Goal: Transaction & Acquisition: Book appointment/travel/reservation

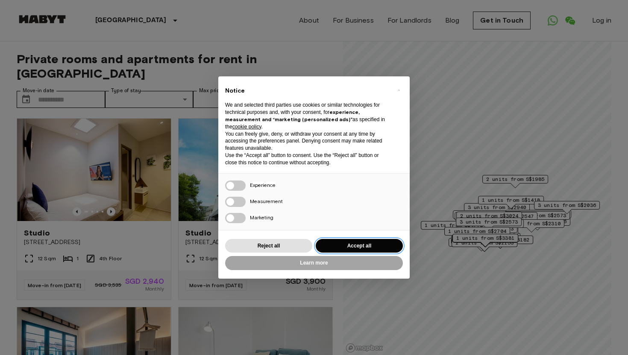
click at [361, 246] on button "Accept all" at bounding box center [359, 246] width 87 height 14
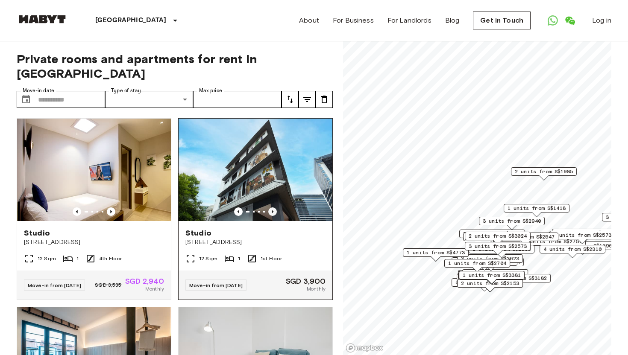
click at [274, 208] on icon "Previous image" at bounding box center [272, 212] width 9 height 9
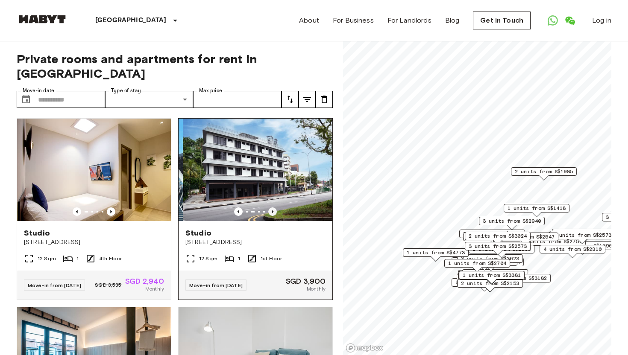
click at [274, 208] on icon "Previous image" at bounding box center [272, 212] width 9 height 9
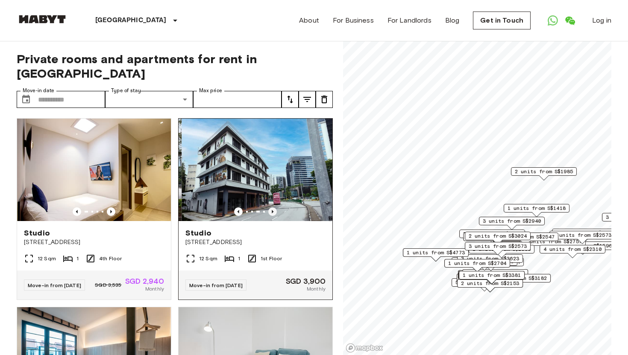
click at [274, 208] on icon "Previous image" at bounding box center [272, 212] width 9 height 9
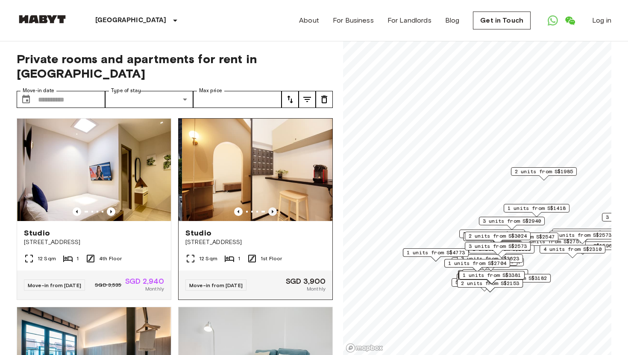
click at [274, 208] on icon "Previous image" at bounding box center [272, 212] width 9 height 9
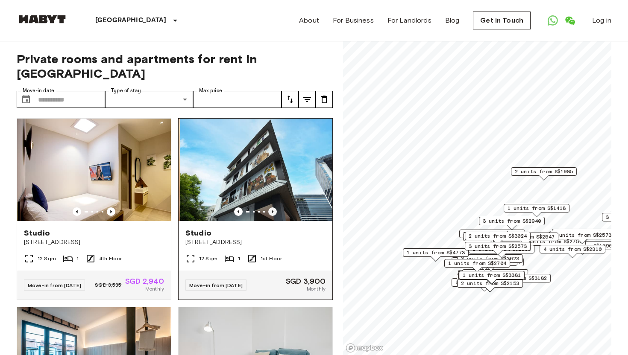
click at [274, 208] on icon "Previous image" at bounding box center [272, 212] width 9 height 9
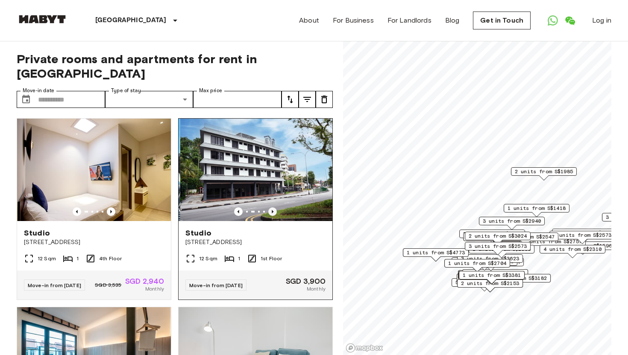
click at [274, 208] on icon "Previous image" at bounding box center [272, 212] width 9 height 9
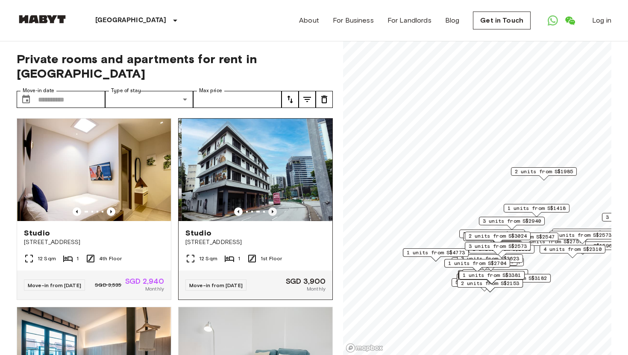
click at [274, 208] on icon "Previous image" at bounding box center [272, 212] width 9 height 9
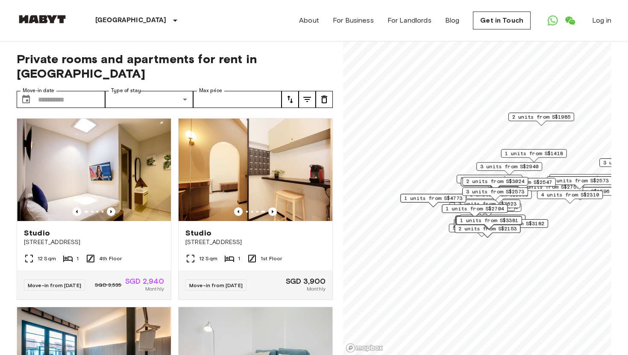
drag, startPoint x: 484, startPoint y: 265, endPoint x: 480, endPoint y: 208, distance: 56.9
click at [481, 209] on span "1 units from S$2704" at bounding box center [474, 209] width 58 height 8
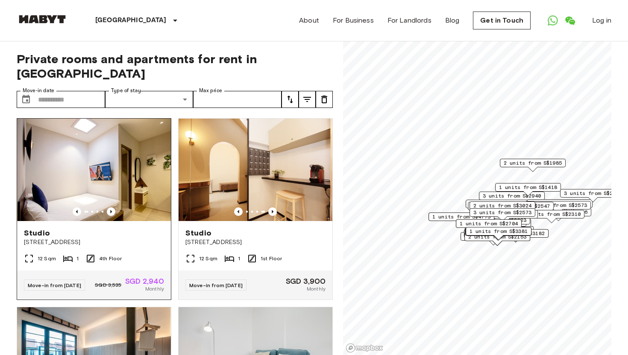
click at [111, 192] on img at bounding box center [94, 170] width 154 height 102
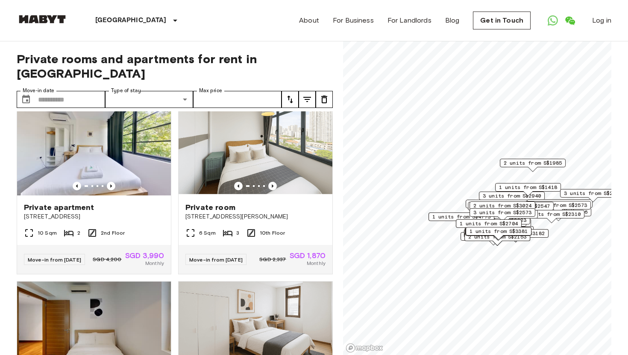
scroll to position [939, 0]
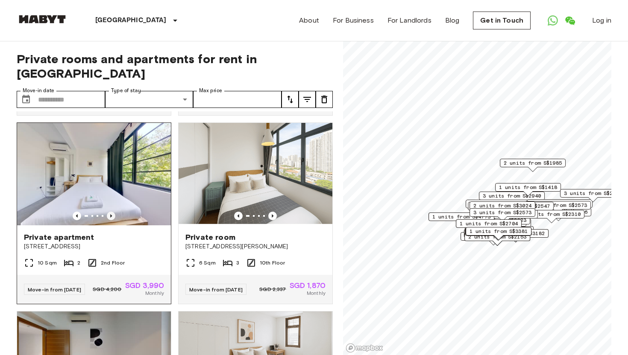
click at [113, 212] on icon "Previous image" at bounding box center [111, 216] width 9 height 9
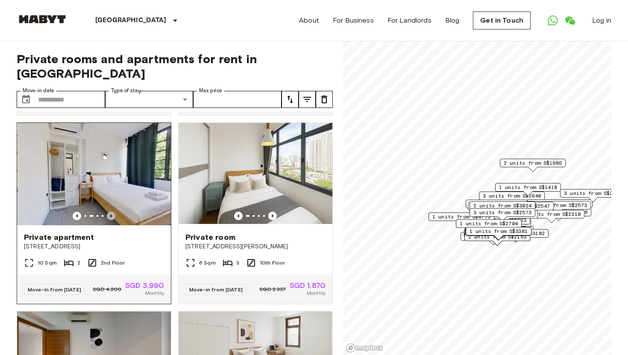
click at [113, 212] on icon "Previous image" at bounding box center [111, 216] width 9 height 9
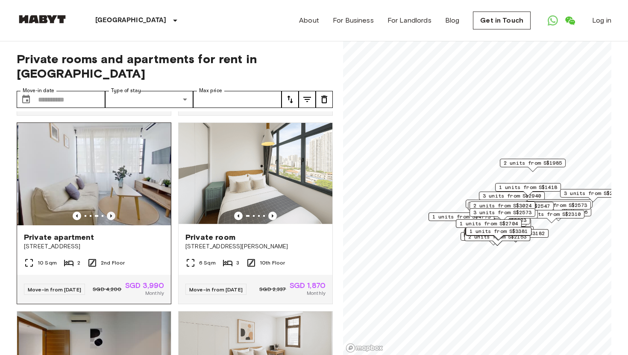
click at [113, 212] on icon "Previous image" at bounding box center [111, 216] width 9 height 9
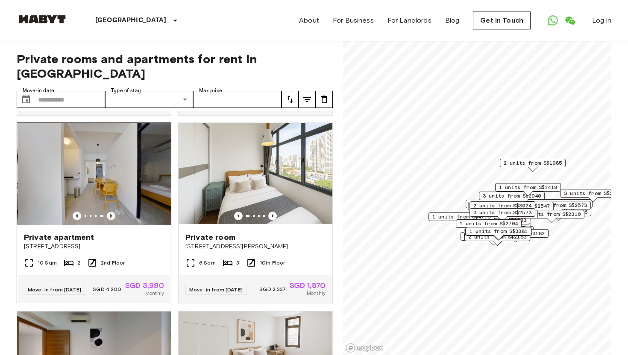
click at [113, 212] on icon "Previous image" at bounding box center [111, 216] width 9 height 9
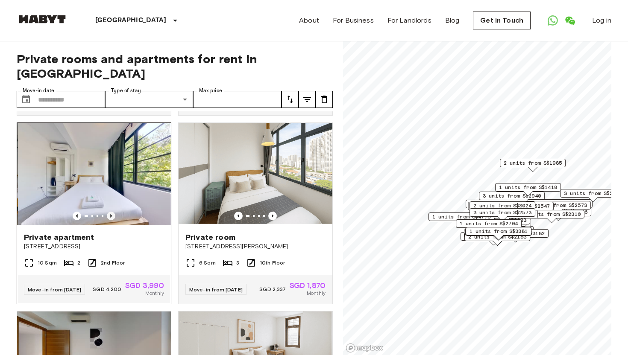
click at [113, 212] on icon "Previous image" at bounding box center [111, 216] width 9 height 9
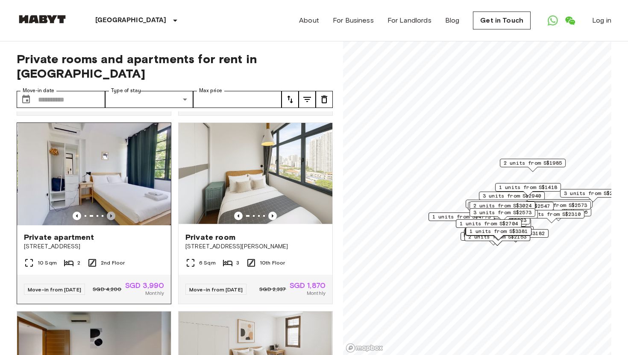
click at [113, 212] on icon "Previous image" at bounding box center [111, 216] width 9 height 9
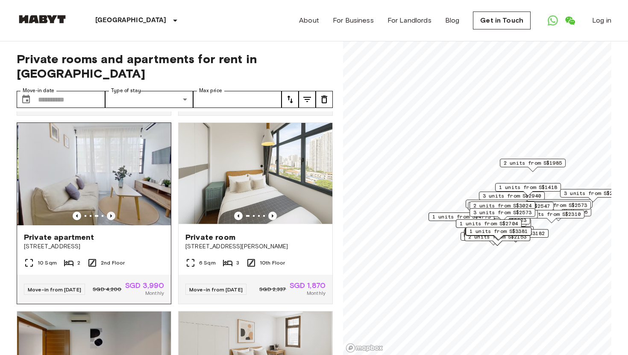
click at [113, 212] on icon "Previous image" at bounding box center [111, 216] width 9 height 9
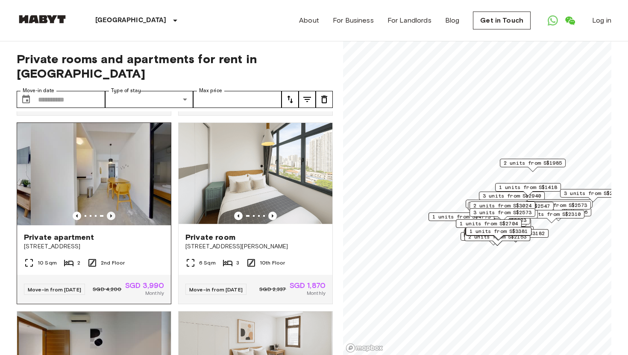
click at [113, 212] on icon "Previous image" at bounding box center [111, 216] width 9 height 9
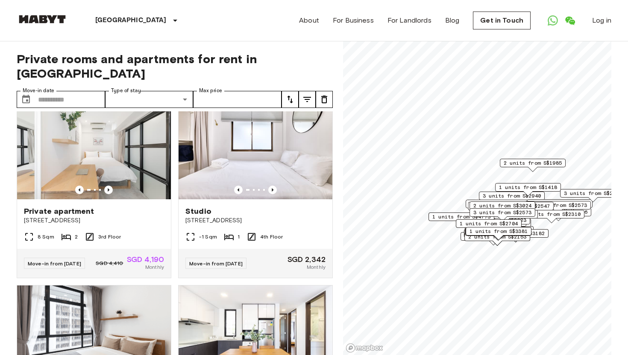
scroll to position [2096, 0]
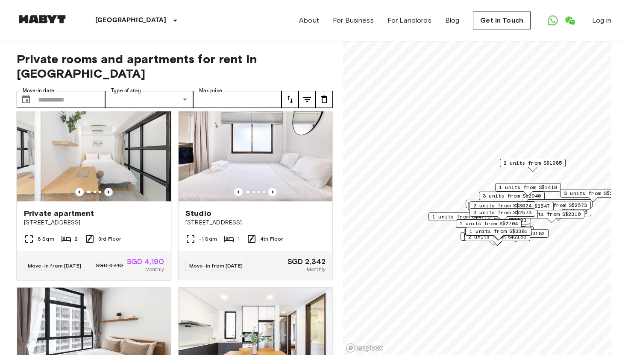
click at [109, 196] on icon "Previous image" at bounding box center [108, 192] width 9 height 9
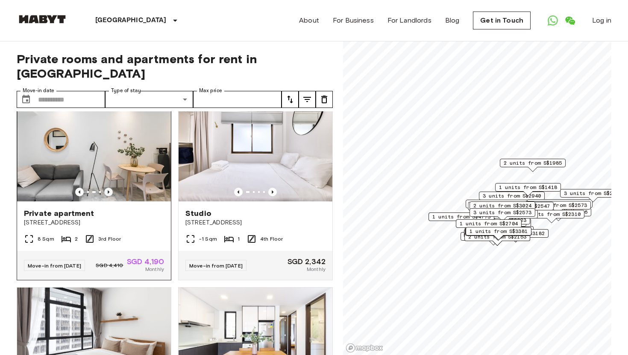
click at [109, 196] on icon "Previous image" at bounding box center [108, 192] width 9 height 9
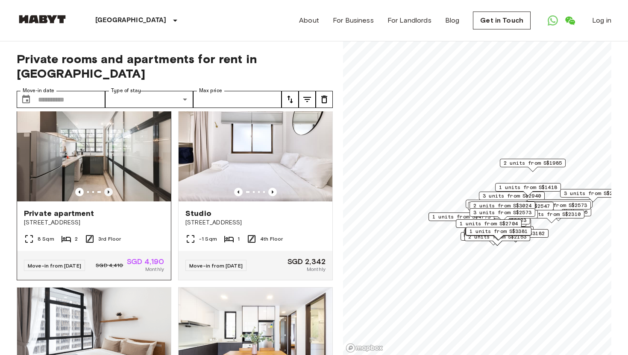
click at [109, 196] on icon "Previous image" at bounding box center [108, 192] width 9 height 9
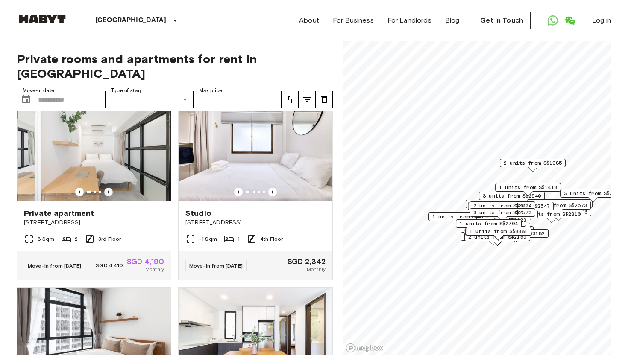
click at [109, 196] on icon "Previous image" at bounding box center [108, 192] width 9 height 9
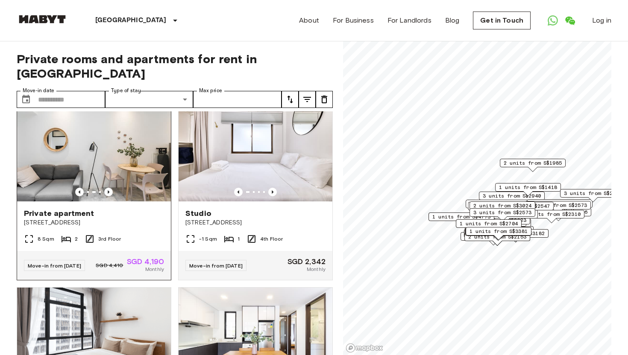
click at [138, 228] on div "Private apartment 78 Moh Guan Terrace" at bounding box center [94, 218] width 154 height 32
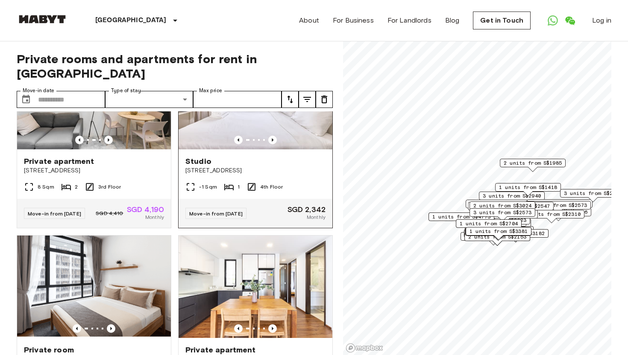
scroll to position [2149, 0]
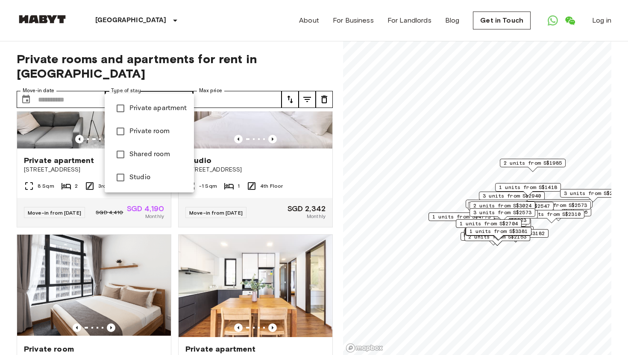
click at [145, 110] on span "Private apartment" at bounding box center [158, 108] width 58 height 10
type input "**********"
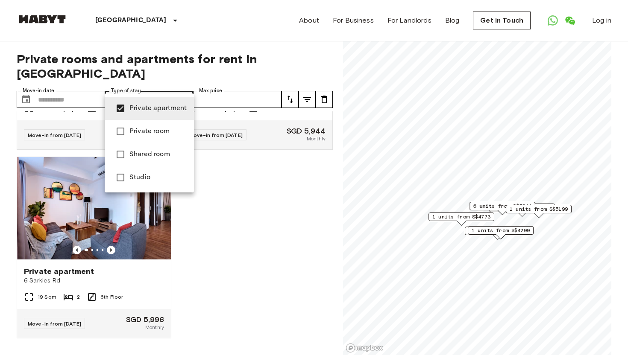
scroll to position [1463, 0]
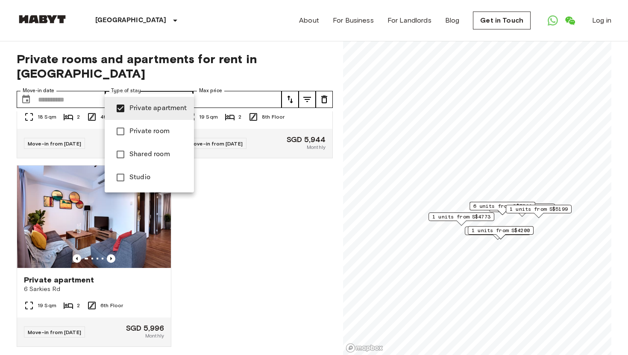
click at [214, 87] on div at bounding box center [314, 177] width 628 height 355
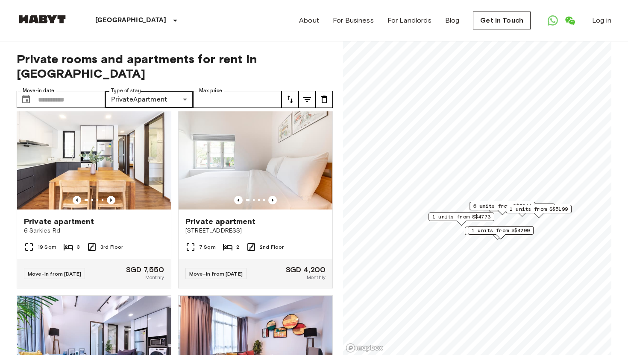
scroll to position [198, 0]
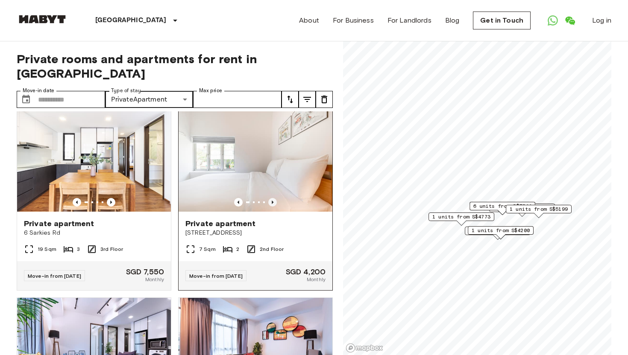
click at [272, 201] on icon "Previous image" at bounding box center [273, 202] width 2 height 3
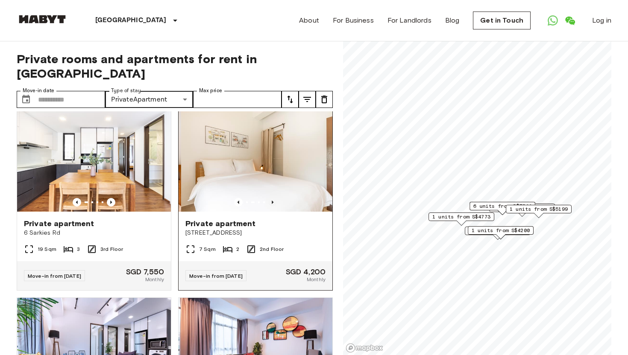
click at [272, 201] on icon "Previous image" at bounding box center [273, 202] width 2 height 3
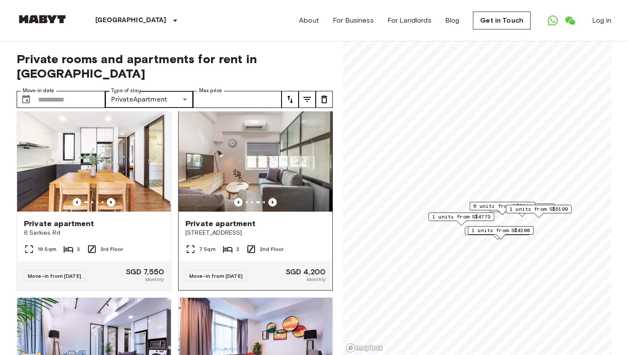
click at [272, 201] on icon "Previous image" at bounding box center [273, 202] width 2 height 3
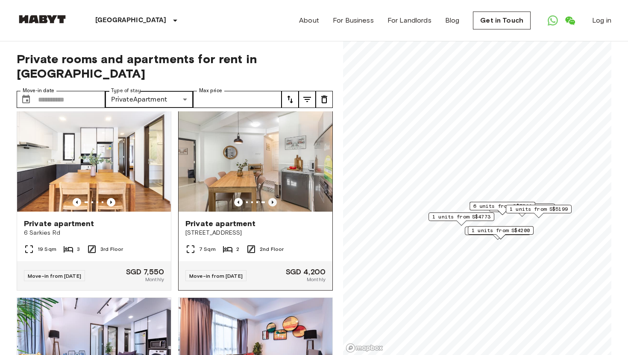
click at [272, 201] on icon "Previous image" at bounding box center [273, 202] width 2 height 3
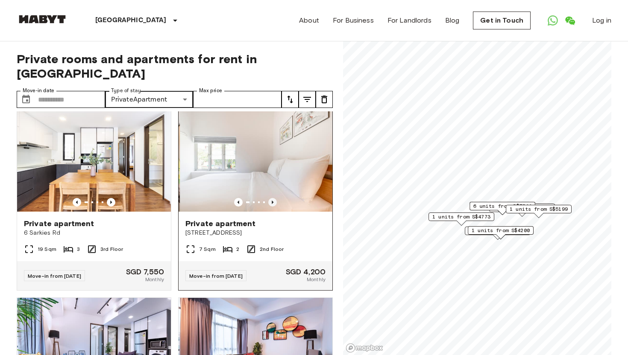
click at [272, 201] on icon "Previous image" at bounding box center [273, 202] width 2 height 3
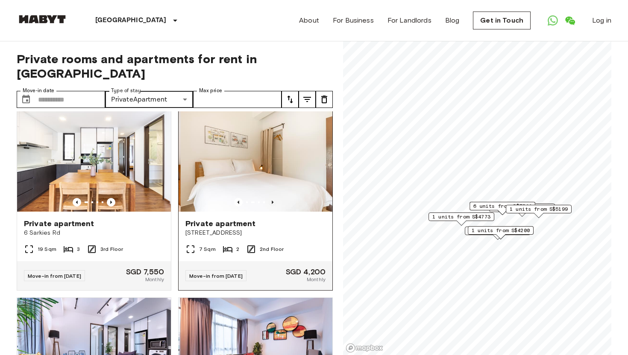
click at [272, 201] on icon "Previous image" at bounding box center [273, 202] width 2 height 3
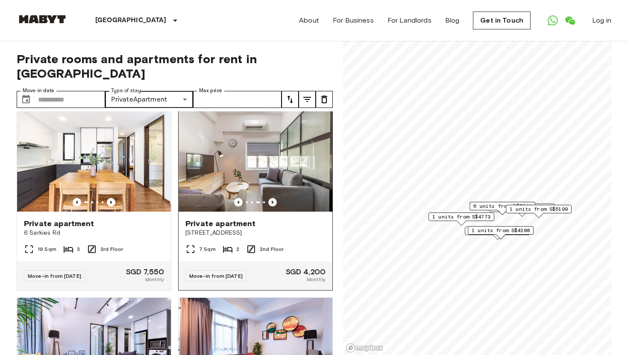
click at [272, 201] on icon "Previous image" at bounding box center [273, 202] width 2 height 3
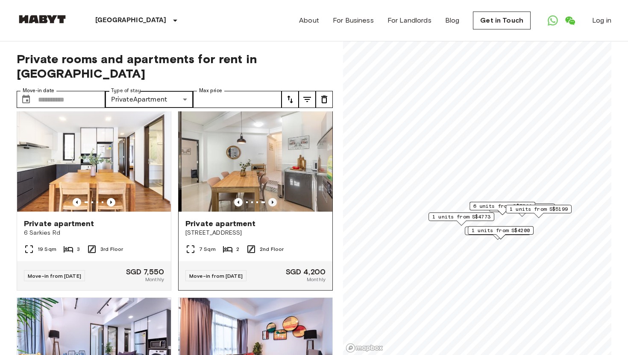
click at [272, 201] on icon "Previous image" at bounding box center [273, 202] width 2 height 3
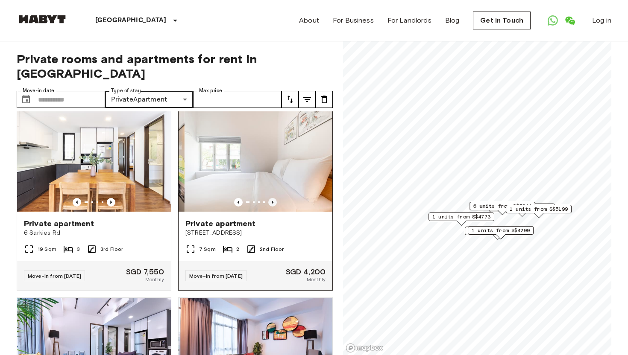
click at [272, 201] on icon "Previous image" at bounding box center [273, 202] width 2 height 3
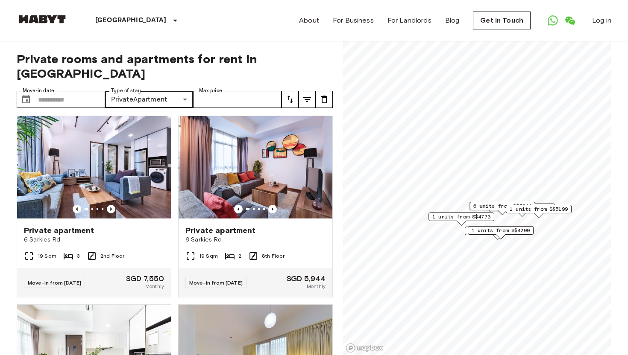
scroll to position [381, 0]
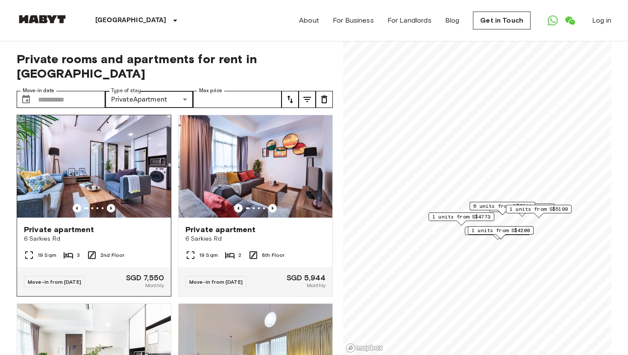
click at [111, 207] on icon "Previous image" at bounding box center [111, 208] width 2 height 3
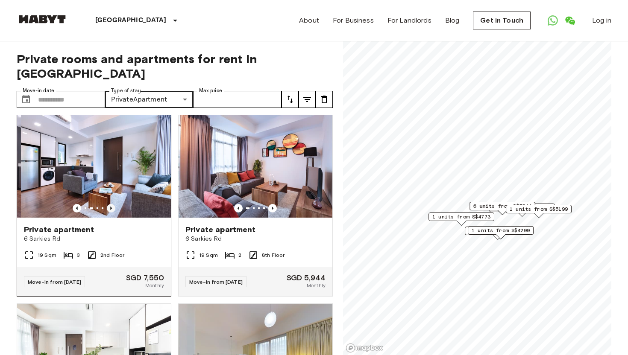
click at [111, 207] on icon "Previous image" at bounding box center [111, 208] width 2 height 3
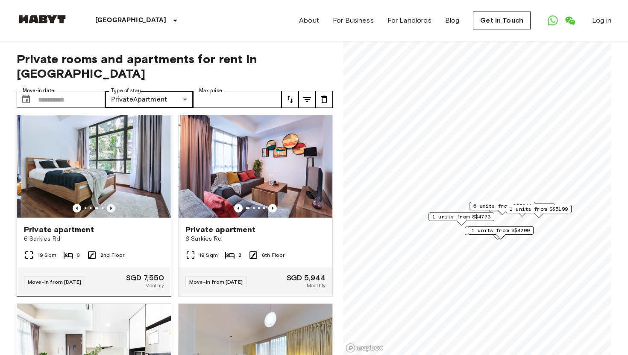
click at [111, 207] on icon "Previous image" at bounding box center [111, 208] width 2 height 3
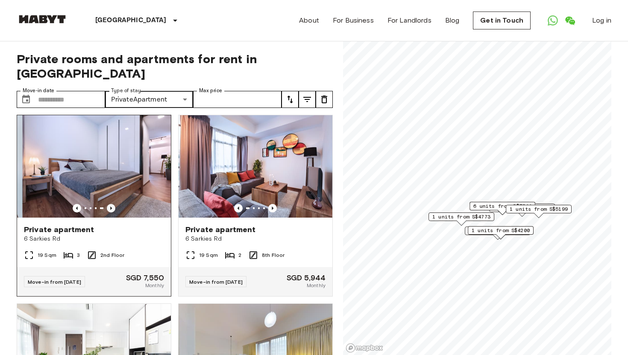
click at [111, 207] on icon "Previous image" at bounding box center [111, 208] width 2 height 3
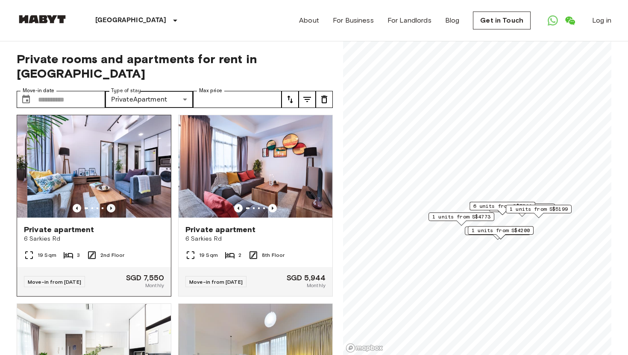
click at [111, 207] on icon "Previous image" at bounding box center [111, 208] width 2 height 3
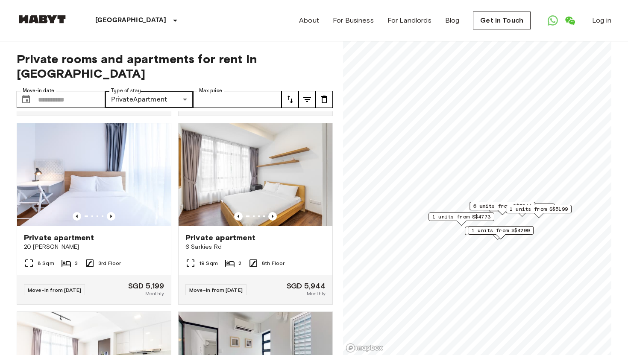
scroll to position [751, 0]
click at [272, 214] on icon "Previous image" at bounding box center [273, 215] width 2 height 3
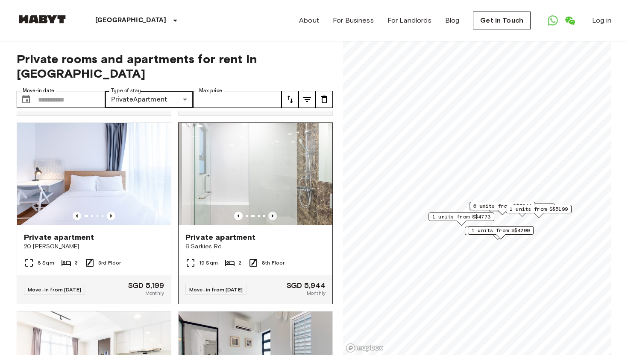
click at [272, 214] on icon "Previous image" at bounding box center [273, 215] width 2 height 3
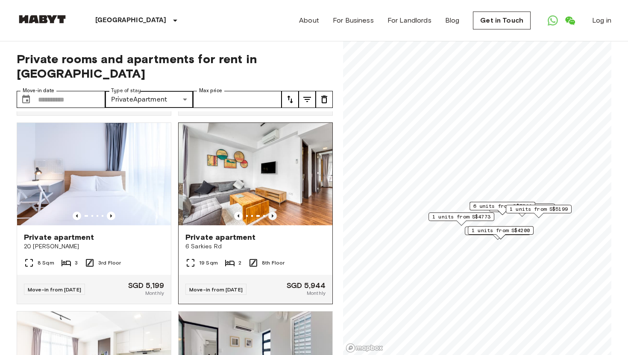
click at [272, 214] on icon "Previous image" at bounding box center [273, 215] width 2 height 3
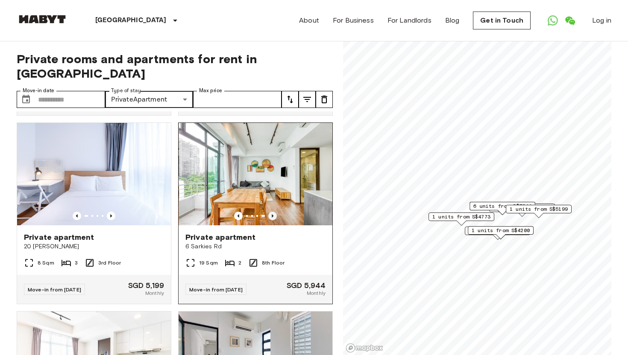
click at [272, 214] on icon "Previous image" at bounding box center [273, 215] width 2 height 3
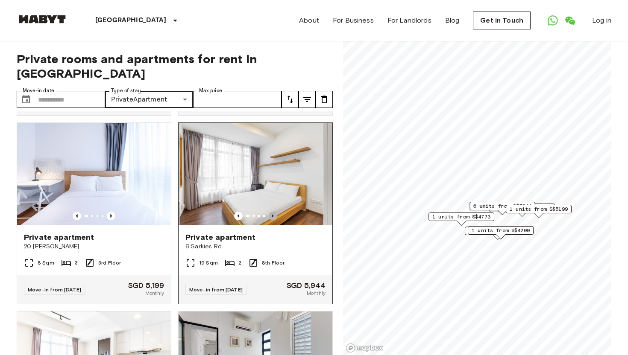
click at [272, 214] on icon "Previous image" at bounding box center [273, 215] width 2 height 3
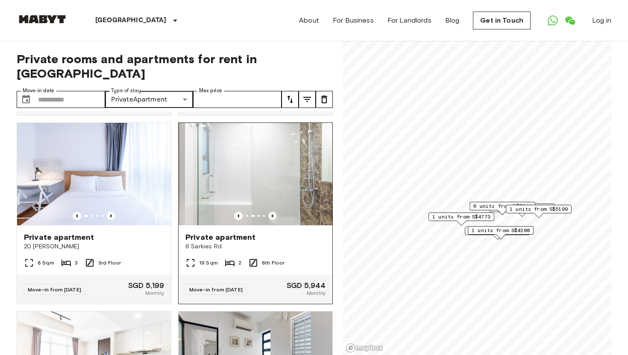
click at [272, 214] on icon "Previous image" at bounding box center [273, 215] width 2 height 3
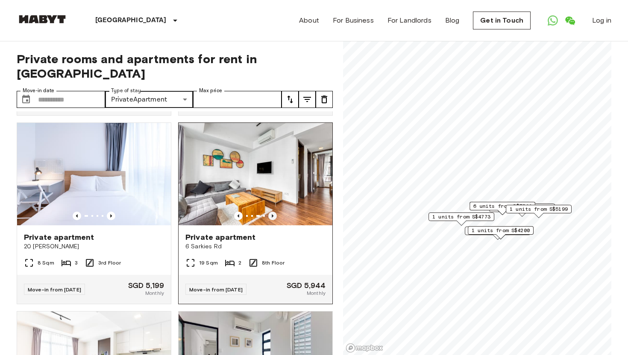
click at [272, 214] on icon "Previous image" at bounding box center [273, 215] width 2 height 3
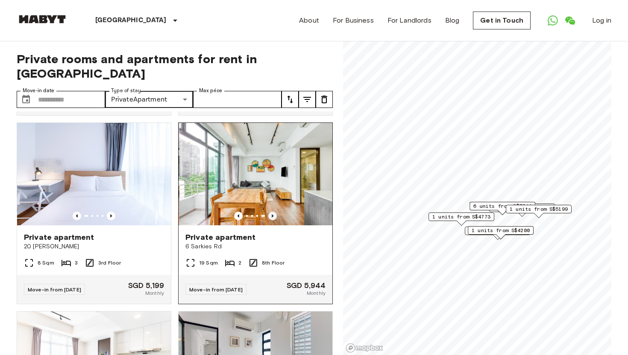
click at [272, 214] on icon "Previous image" at bounding box center [273, 215] width 2 height 3
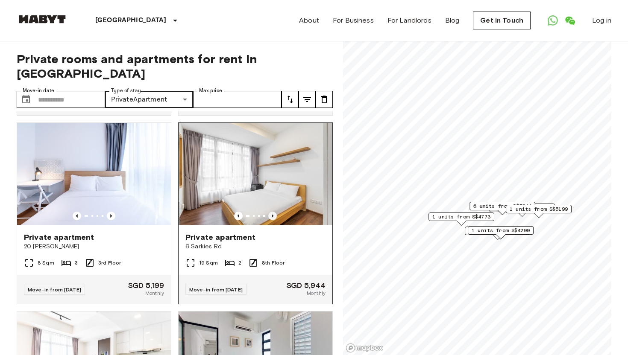
click at [272, 214] on icon "Previous image" at bounding box center [273, 215] width 2 height 3
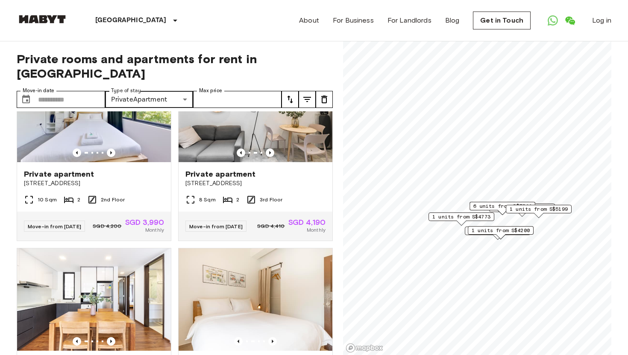
scroll to position [0, 0]
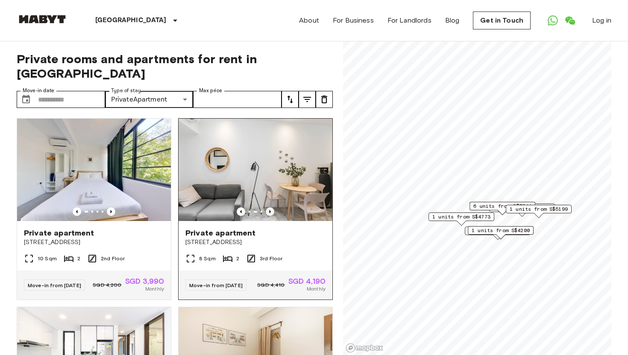
click at [267, 208] on icon "Previous image" at bounding box center [270, 212] width 9 height 9
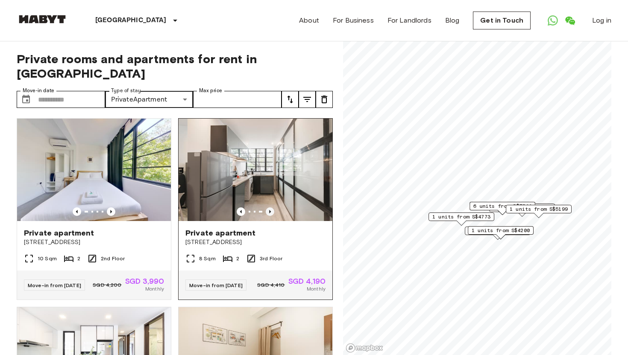
click at [267, 208] on icon "Previous image" at bounding box center [270, 212] width 9 height 9
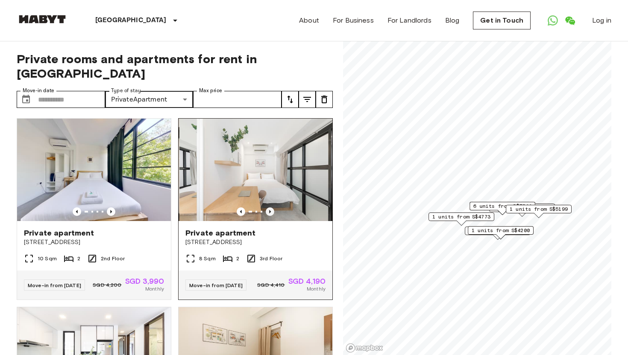
click at [267, 208] on icon "Previous image" at bounding box center [270, 212] width 9 height 9
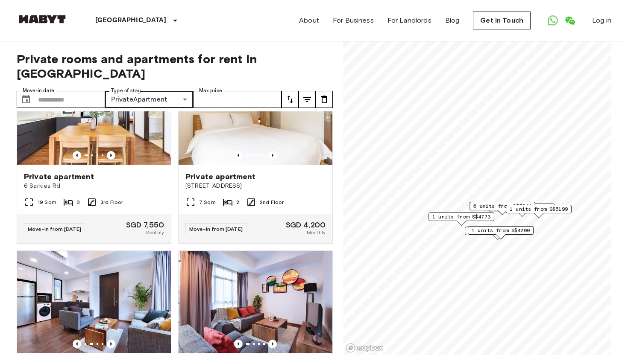
scroll to position [224, 0]
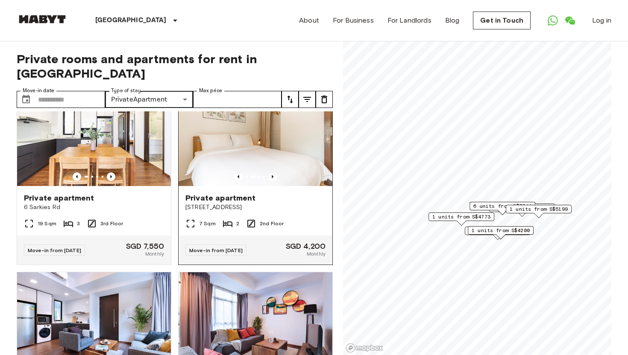
click at [258, 186] on div "Private apartment 55 Tiong Bahru Road" at bounding box center [255, 202] width 154 height 32
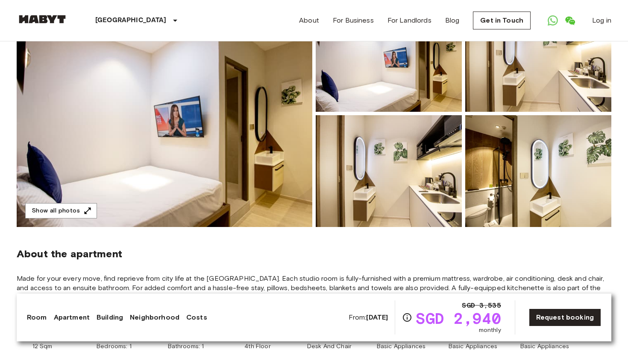
scroll to position [111, 0]
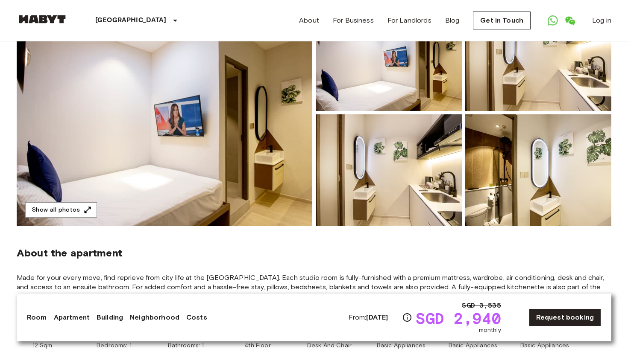
click at [364, 176] on img at bounding box center [389, 170] width 146 height 112
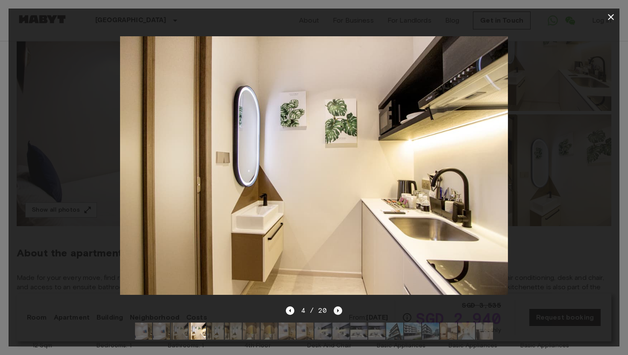
click at [338, 307] on icon "Next image" at bounding box center [338, 311] width 9 height 9
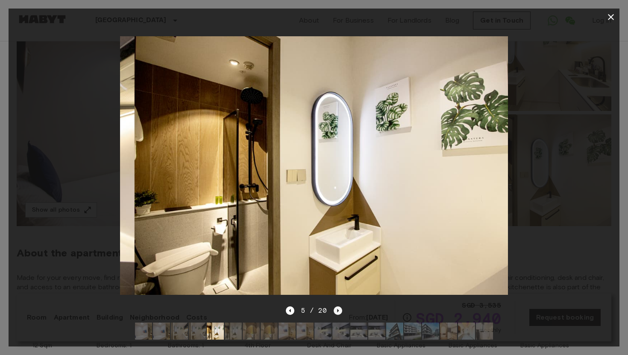
click at [338, 307] on icon "Next image" at bounding box center [338, 311] width 9 height 9
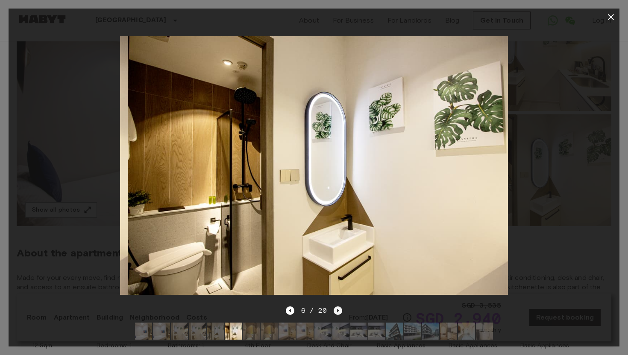
click at [338, 307] on icon "Next image" at bounding box center [338, 311] width 9 height 9
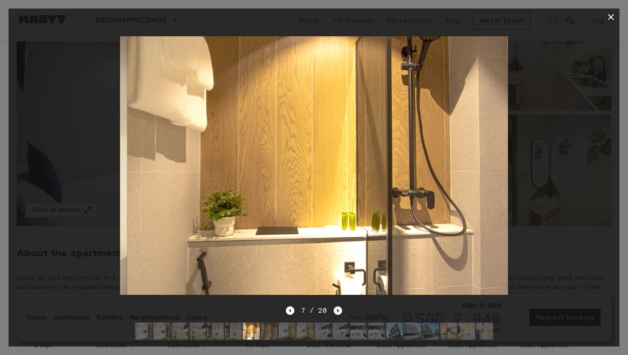
click at [338, 307] on icon "Next image" at bounding box center [338, 311] width 9 height 9
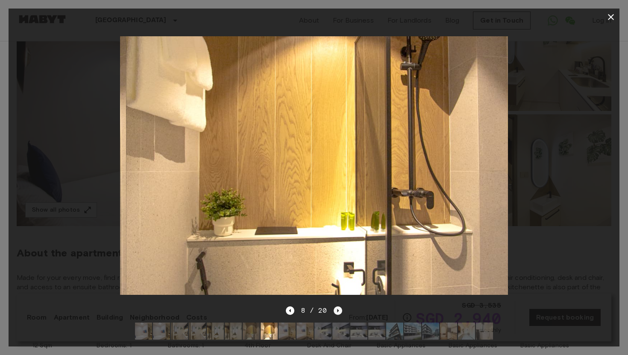
click at [338, 307] on icon "Next image" at bounding box center [338, 311] width 9 height 9
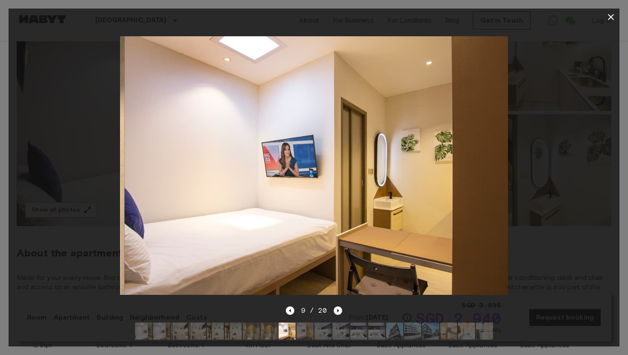
click at [338, 307] on icon "Next image" at bounding box center [338, 311] width 9 height 9
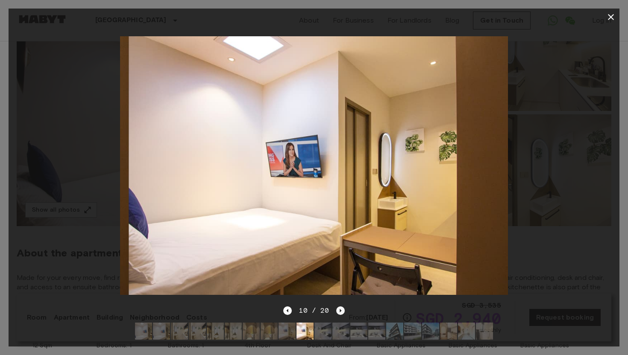
click at [338, 307] on icon "Next image" at bounding box center [340, 311] width 9 height 9
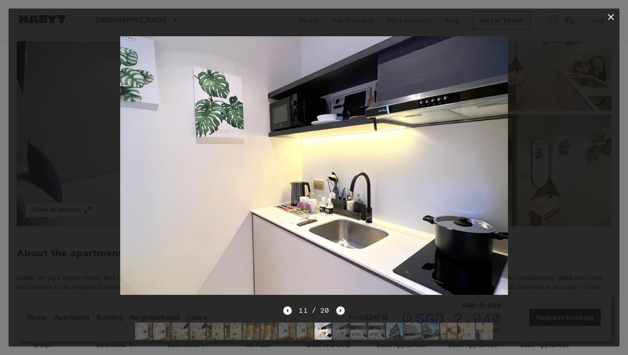
click at [606, 21] on icon "button" at bounding box center [611, 17] width 10 height 10
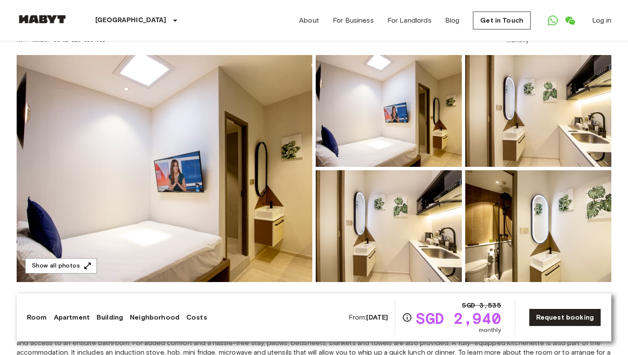
scroll to position [67, 0]
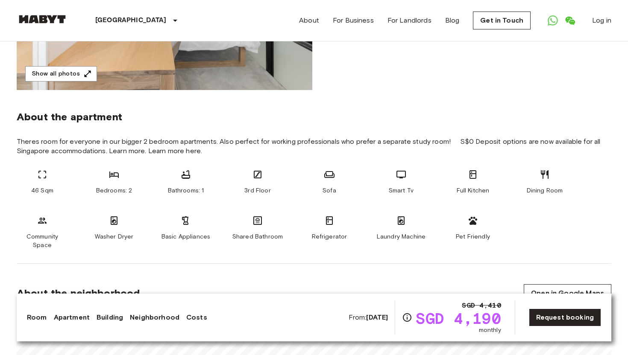
scroll to position [455, 0]
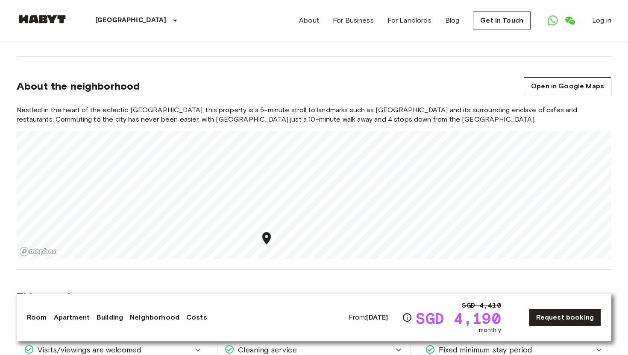
click at [186, 316] on link "Costs" at bounding box center [196, 318] width 21 height 10
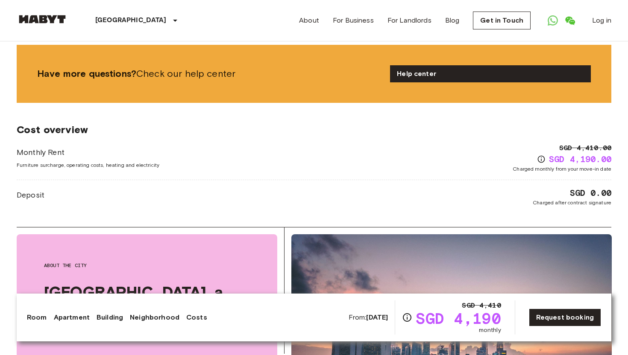
scroll to position [792, 0]
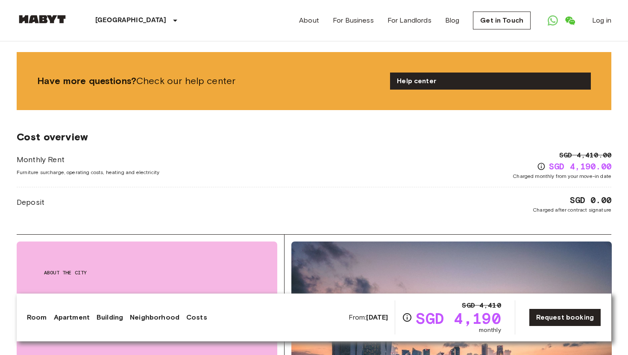
click at [316, 194] on div "Deposit SGD 0.00 Charged after contract signature" at bounding box center [314, 204] width 594 height 20
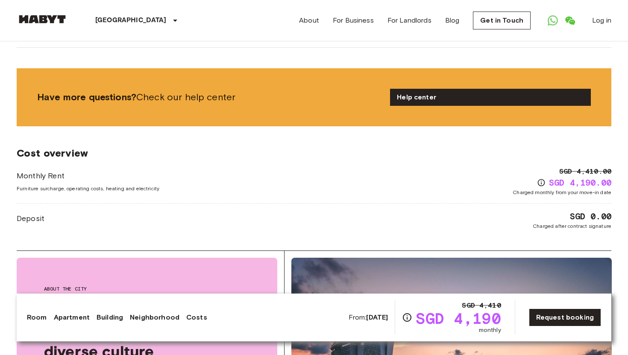
click at [332, 167] on div "Monthly Rent Furniture surcharge, operating costs, heating and electricity SGD …" at bounding box center [314, 182] width 594 height 30
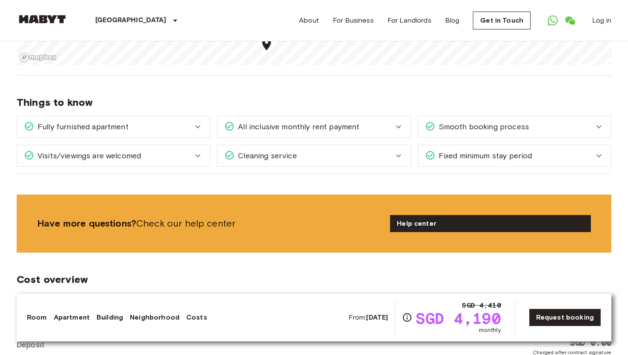
scroll to position [649, 0]
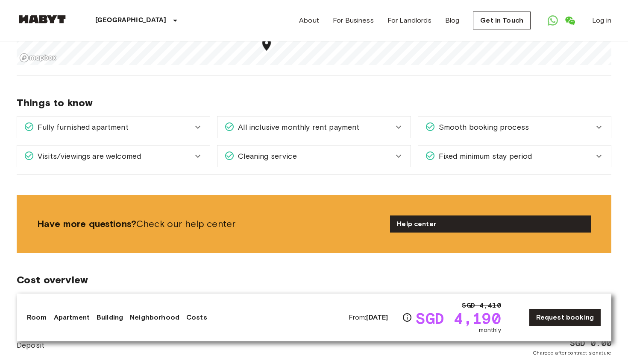
click at [303, 122] on span "All inclusive monthly rent payment" at bounding box center [296, 127] width 125 height 11
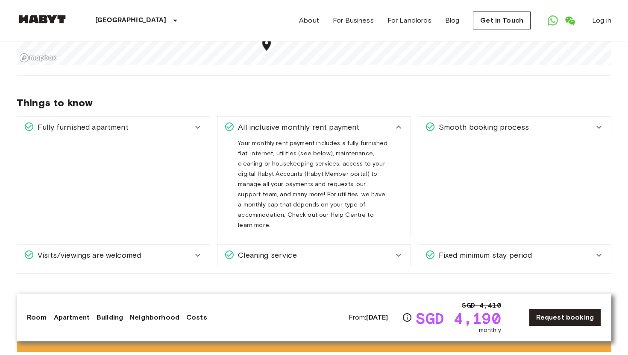
click at [386, 126] on div "All inclusive monthly rent payment" at bounding box center [313, 127] width 193 height 21
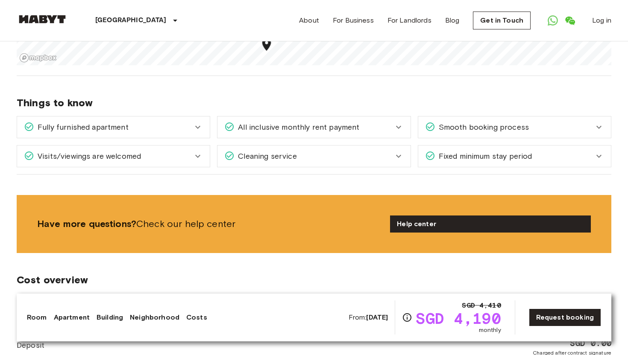
click at [453, 126] on div "Smooth booking process" at bounding box center [514, 127] width 193 height 21
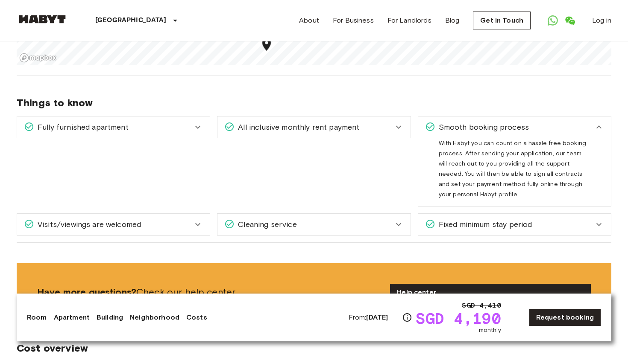
click at [490, 219] on span "Fixed minimum stay period" at bounding box center [483, 224] width 97 height 11
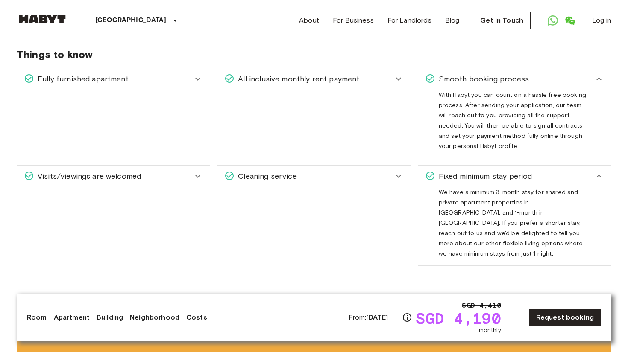
scroll to position [699, 0]
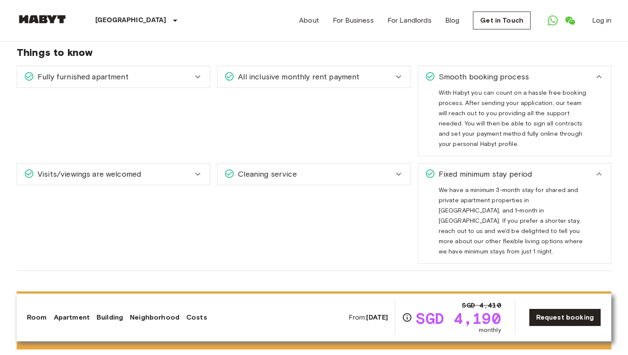
click at [476, 176] on div "Fixed minimum stay period" at bounding box center [514, 174] width 193 height 21
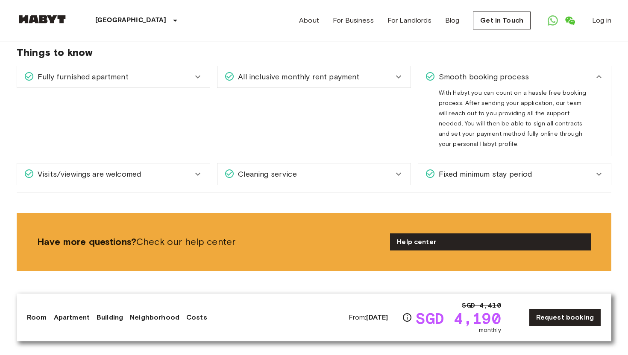
click at [167, 75] on div "Fully furnished apartment" at bounding box center [113, 76] width 193 height 21
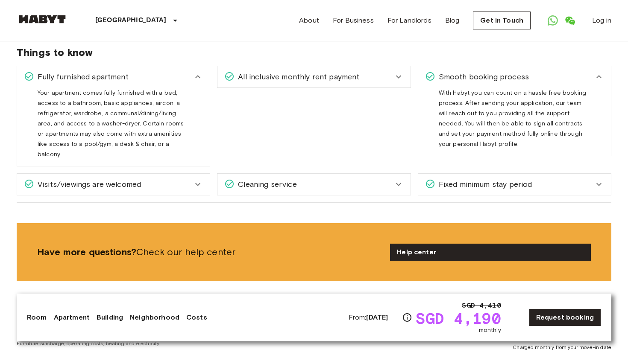
click at [182, 179] on div "Visits/viewings are welcomed" at bounding box center [108, 184] width 169 height 11
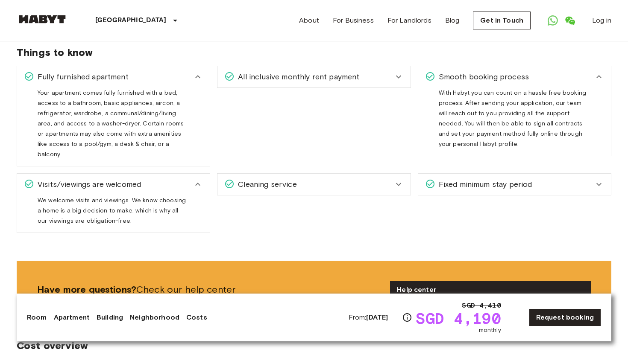
click at [182, 179] on div "Visits/viewings are welcomed" at bounding box center [108, 184] width 169 height 11
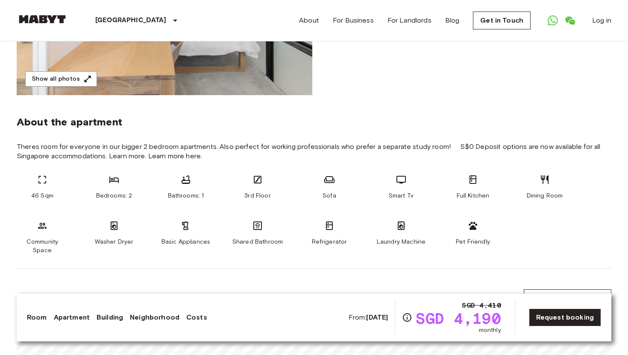
scroll to position [97, 0]
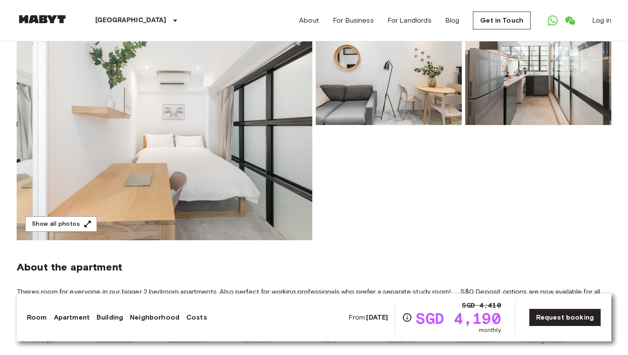
click at [220, 123] on img at bounding box center [164, 126] width 295 height 227
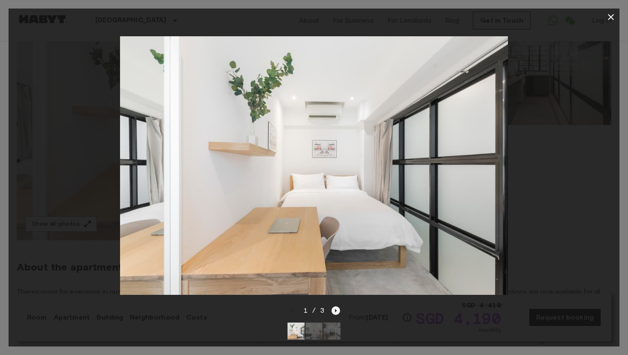
click at [336, 312] on icon "Next image" at bounding box center [335, 311] width 9 height 9
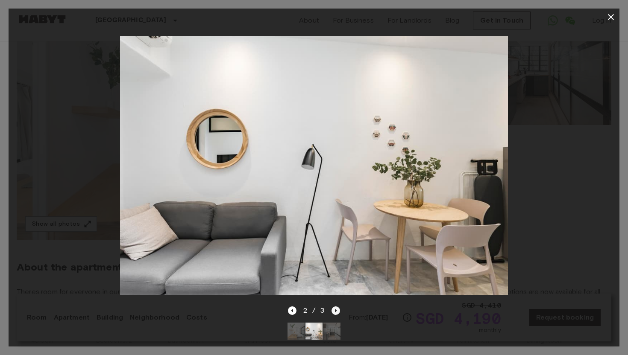
click at [336, 312] on icon "Next image" at bounding box center [335, 311] width 9 height 9
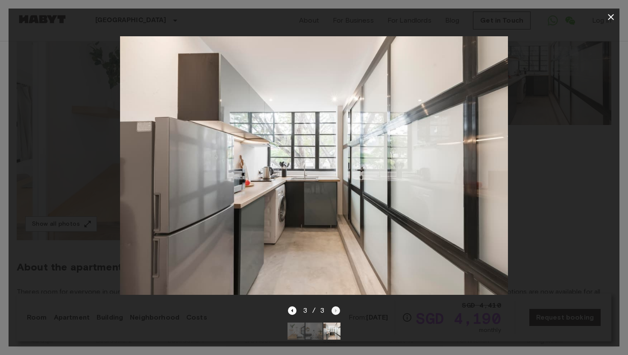
click at [336, 312] on div "3 / 3" at bounding box center [314, 311] width 53 height 10
click at [546, 101] on div at bounding box center [314, 166] width 611 height 280
click at [511, 131] on div at bounding box center [314, 166] width 611 height 280
click at [555, 108] on div at bounding box center [314, 166] width 611 height 280
click at [72, 56] on div at bounding box center [314, 166] width 611 height 280
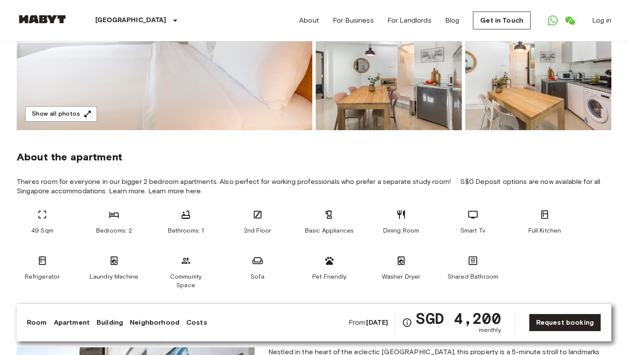
scroll to position [67, 0]
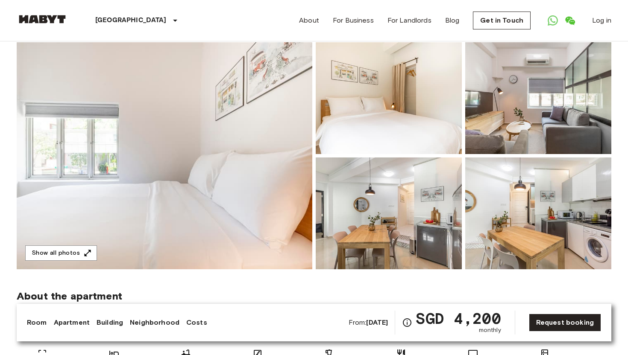
click at [265, 144] on img at bounding box center [164, 155] width 295 height 227
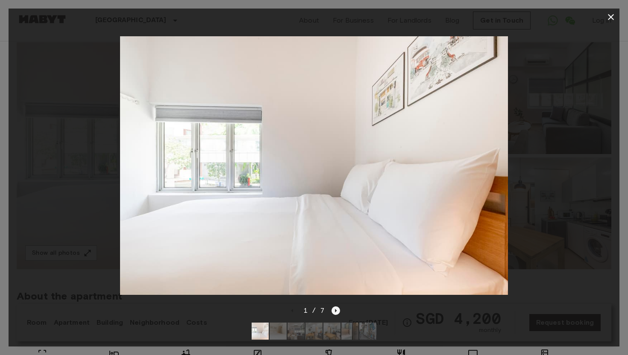
click at [333, 311] on icon "Next image" at bounding box center [335, 311] width 9 height 9
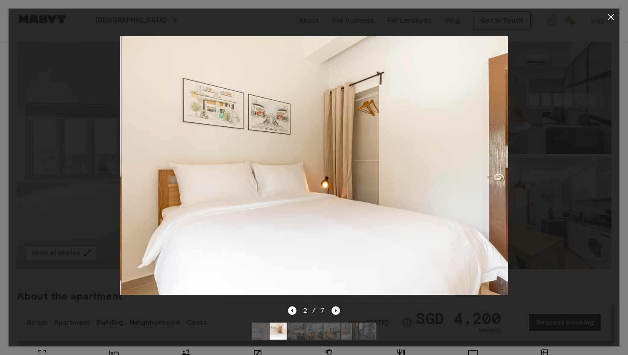
click at [333, 311] on icon "Next image" at bounding box center [335, 311] width 9 height 9
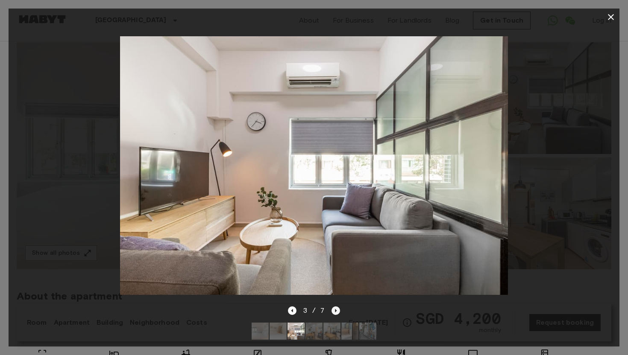
click at [333, 311] on icon "Next image" at bounding box center [335, 311] width 9 height 9
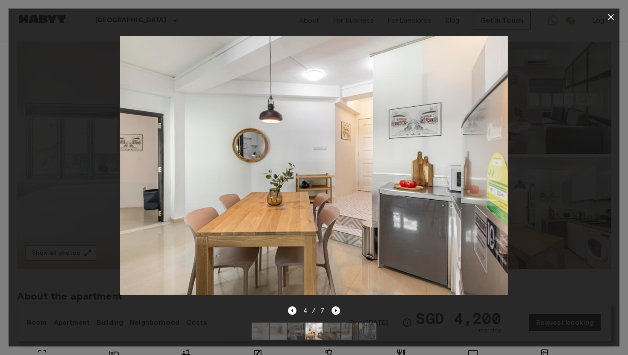
click at [333, 311] on icon "Next image" at bounding box center [335, 311] width 9 height 9
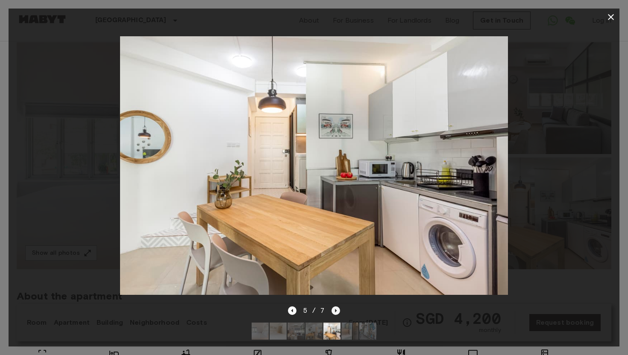
click at [333, 311] on icon "Next image" at bounding box center [335, 311] width 9 height 9
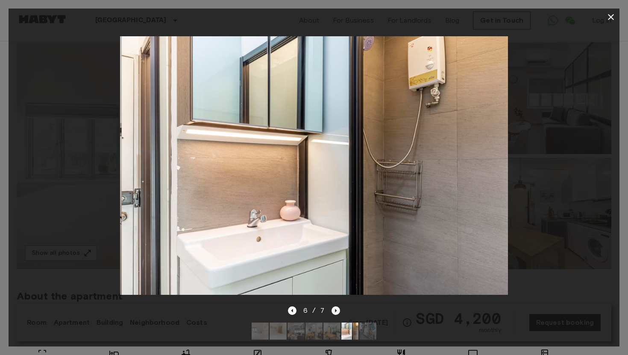
click at [333, 311] on icon "Next image" at bounding box center [335, 311] width 9 height 9
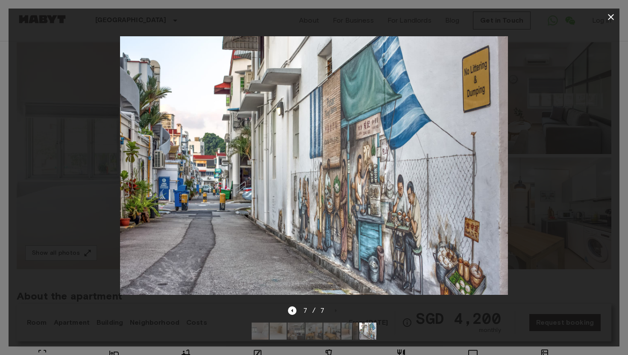
click at [557, 78] on div at bounding box center [314, 166] width 611 height 280
